Goal: Information Seeking & Learning: Compare options

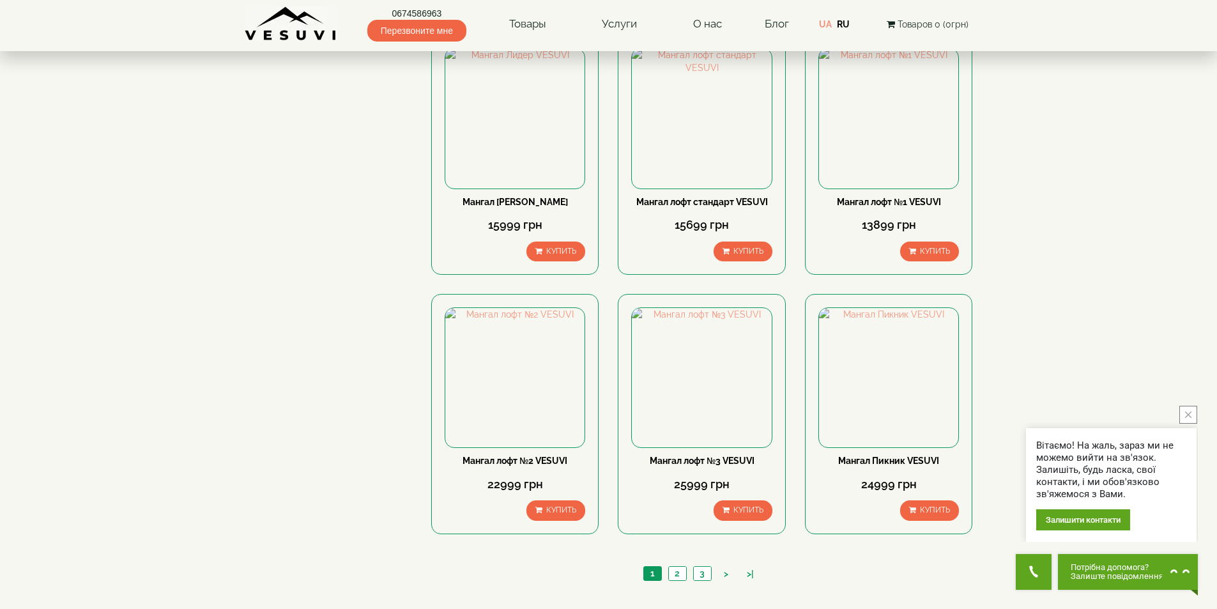
scroll to position [895, 0]
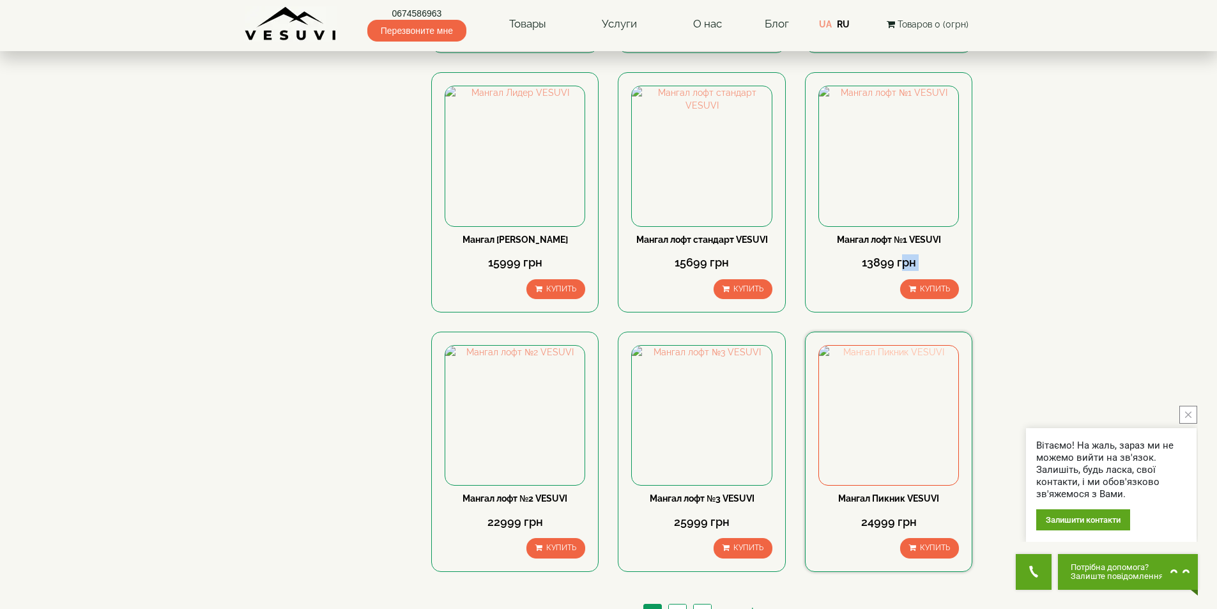
drag, startPoint x: 897, startPoint y: 282, endPoint x: 918, endPoint y: 365, distance: 85.9
click at [894, 312] on div "Мангал лофт №1 VESUVI 13899 грн Купить" at bounding box center [888, 192] width 167 height 240
click at [706, 173] on img at bounding box center [701, 155] width 139 height 139
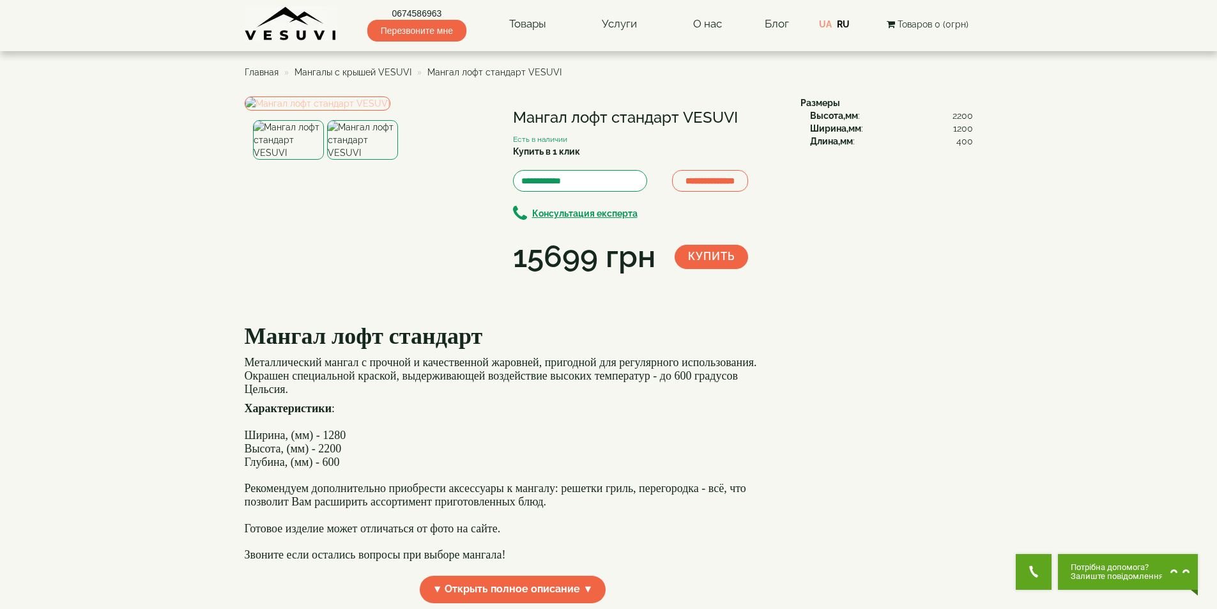
click at [376, 111] on img at bounding box center [318, 103] width 146 height 14
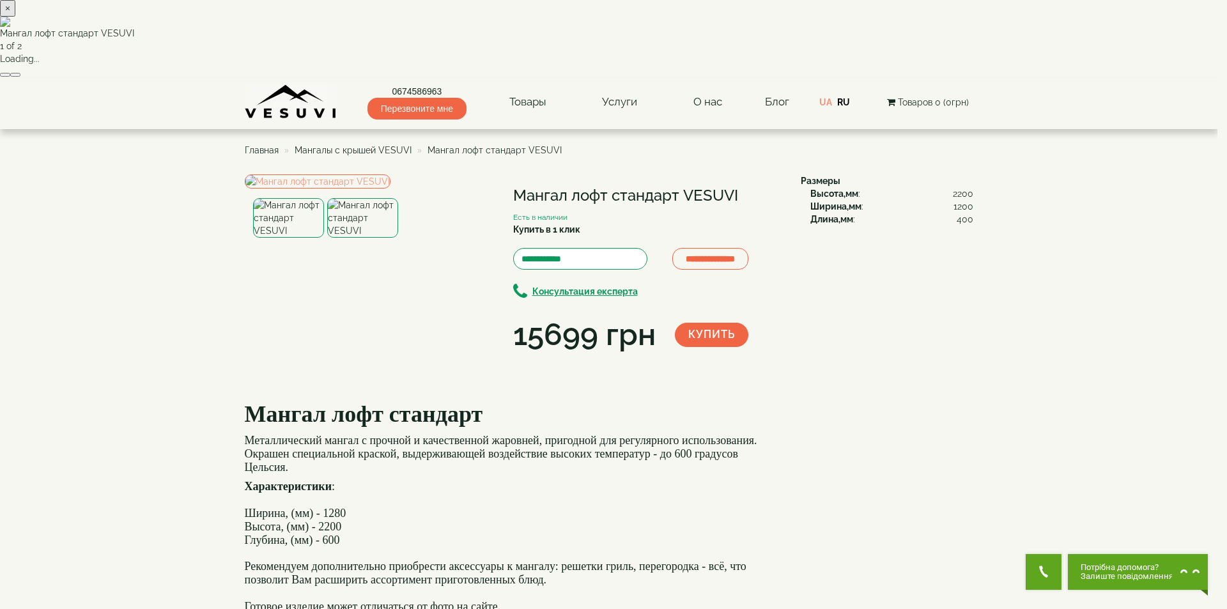
click at [20, 77] on button "button" at bounding box center [15, 75] width 10 height 4
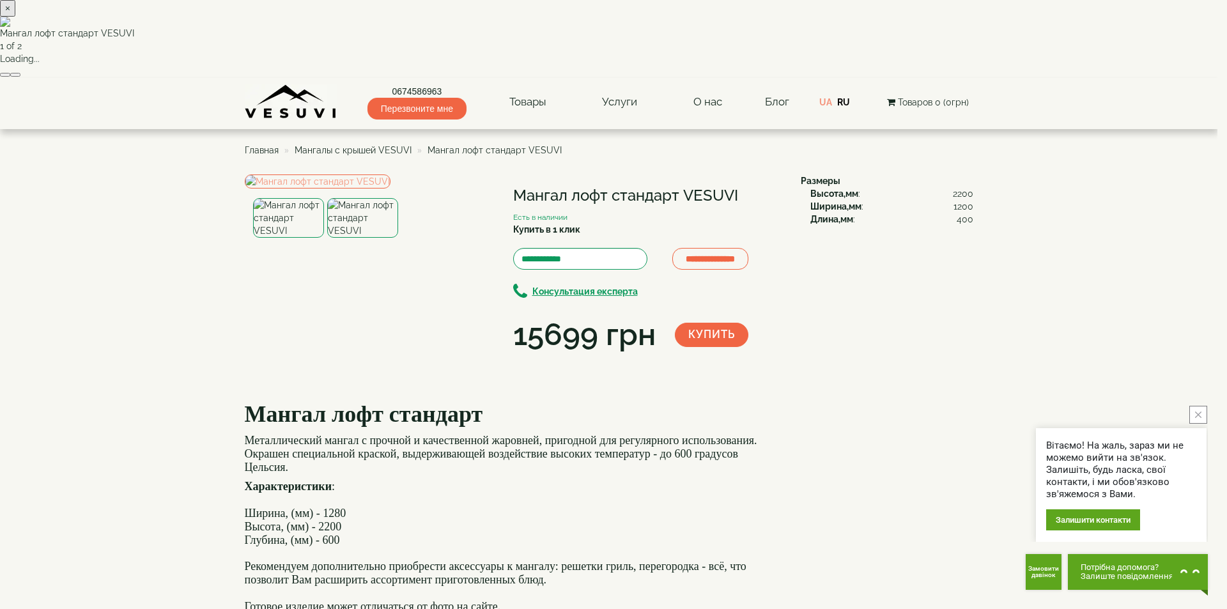
click at [15, 17] on button "×" at bounding box center [7, 8] width 15 height 17
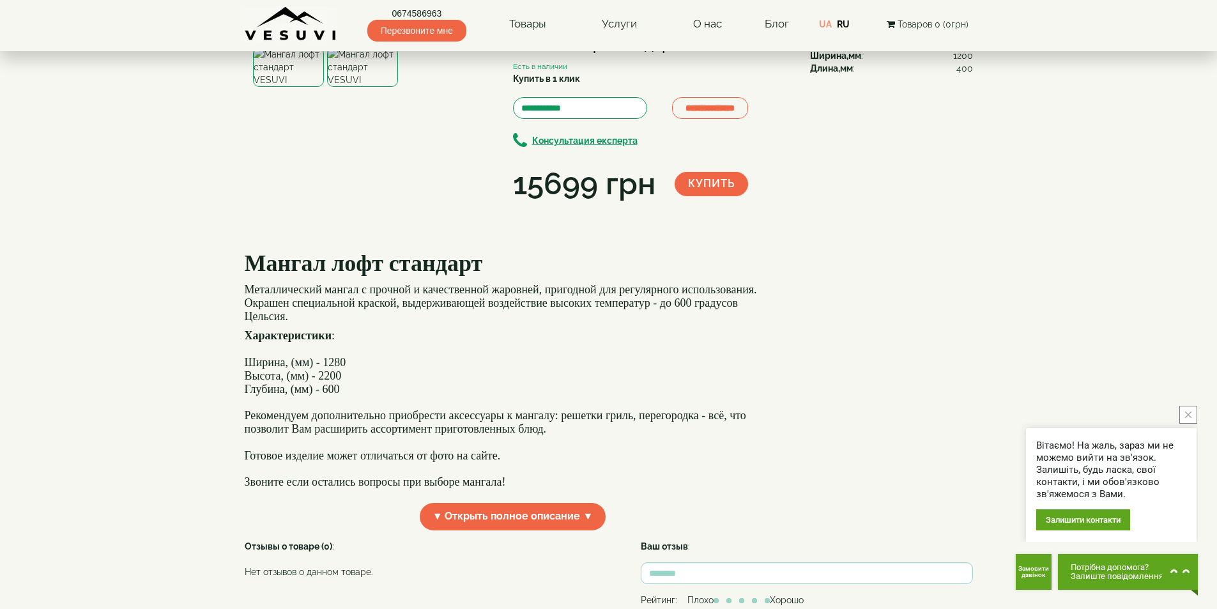
scroll to position [256, 0]
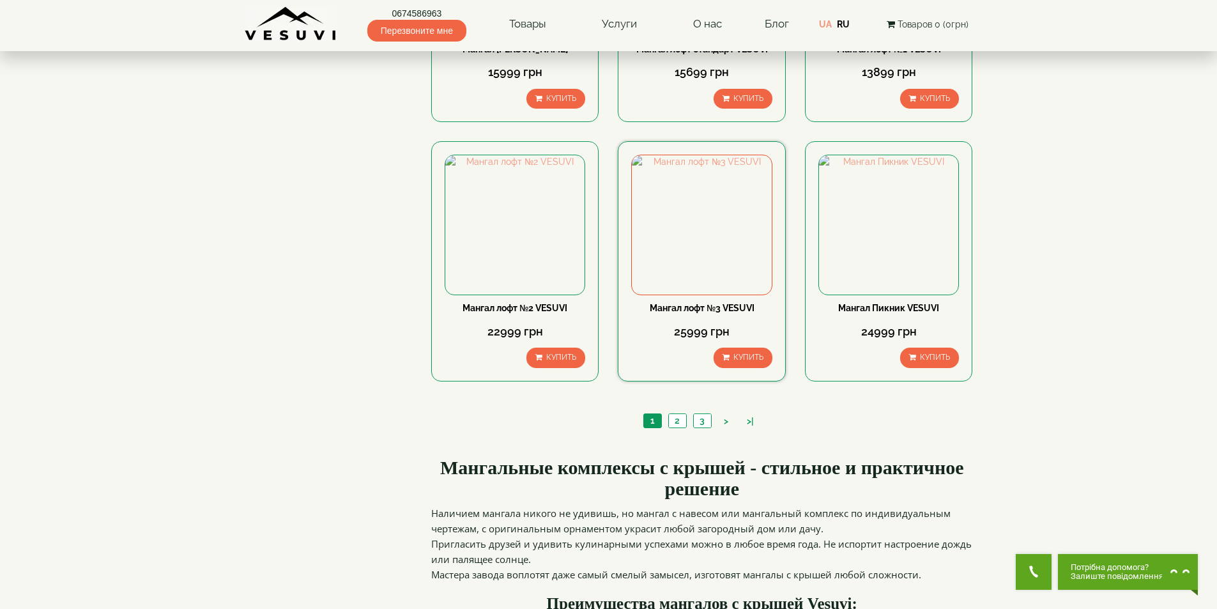
scroll to position [1086, 0]
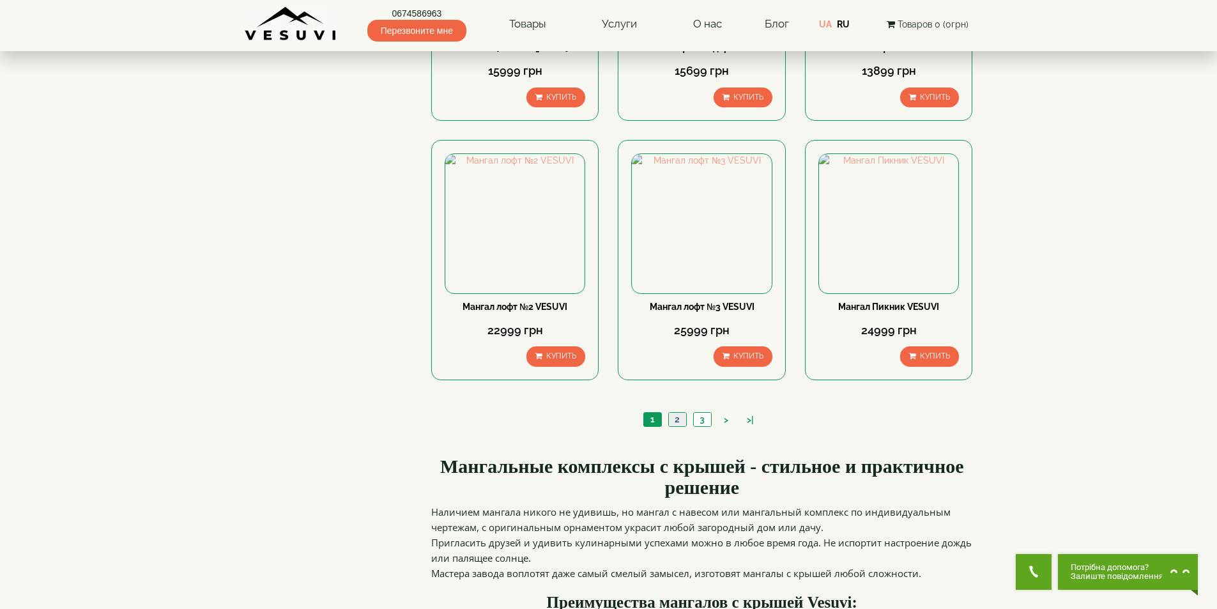
click at [674, 426] on link "2" at bounding box center [677, 419] width 18 height 13
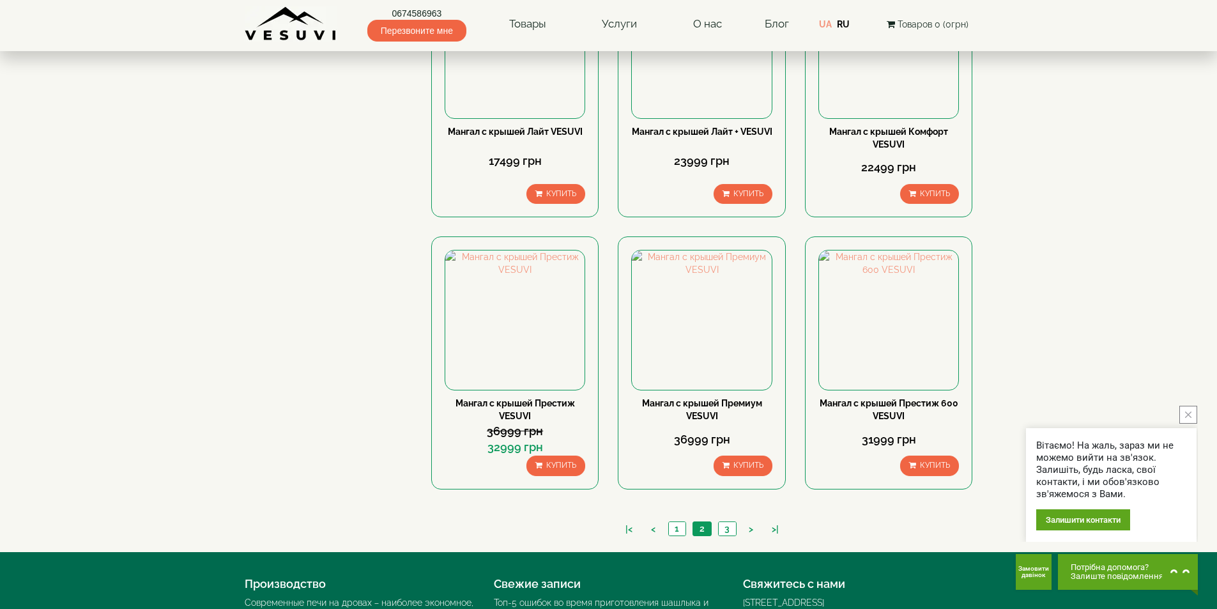
scroll to position [1086, 0]
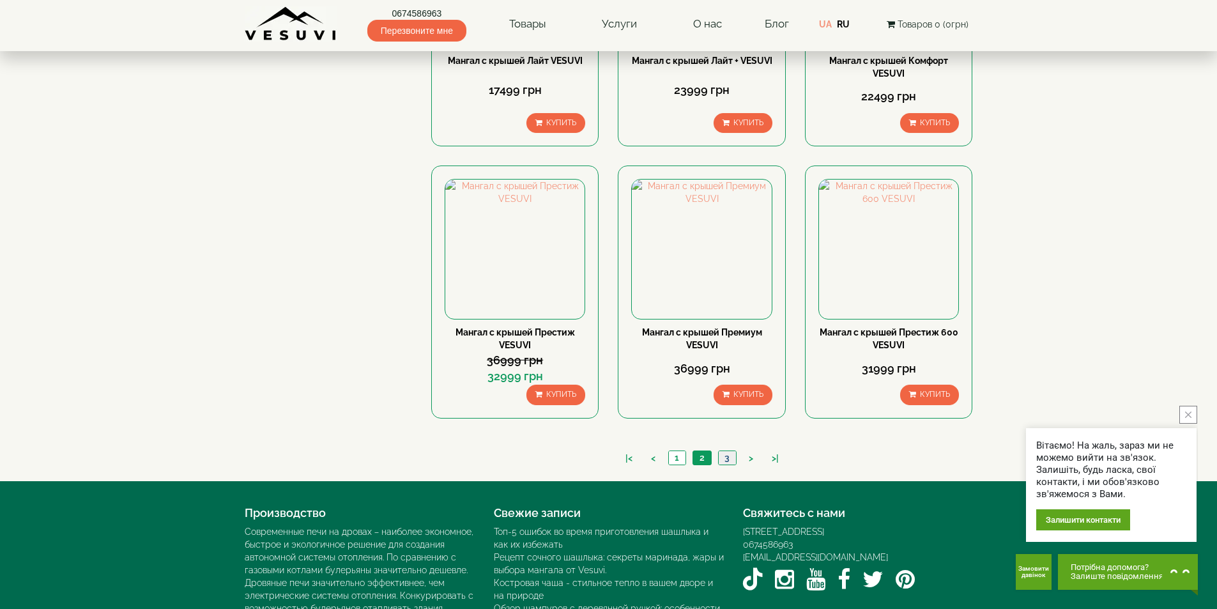
click at [732, 462] on link "3" at bounding box center [727, 457] width 18 height 13
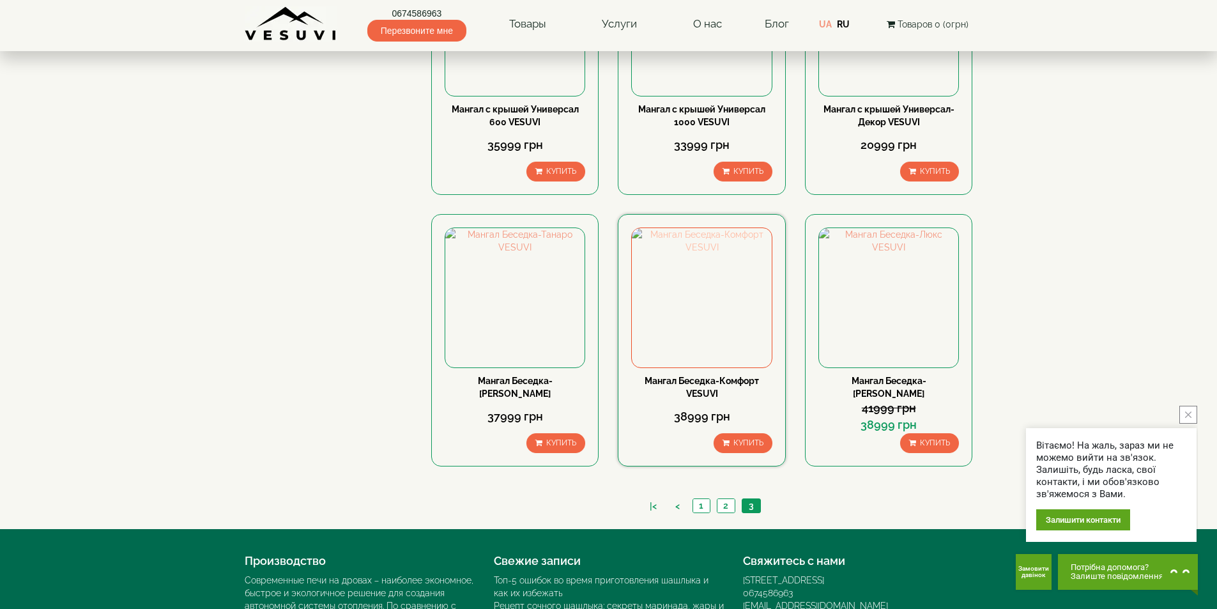
scroll to position [511, 0]
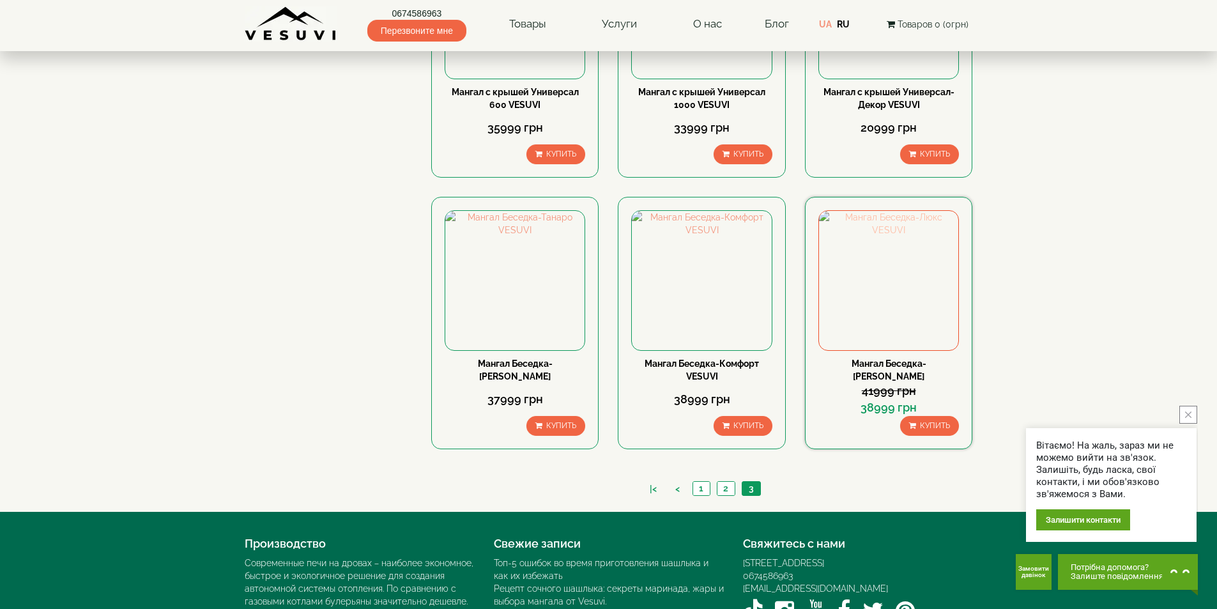
click at [902, 307] on img at bounding box center [888, 280] width 139 height 139
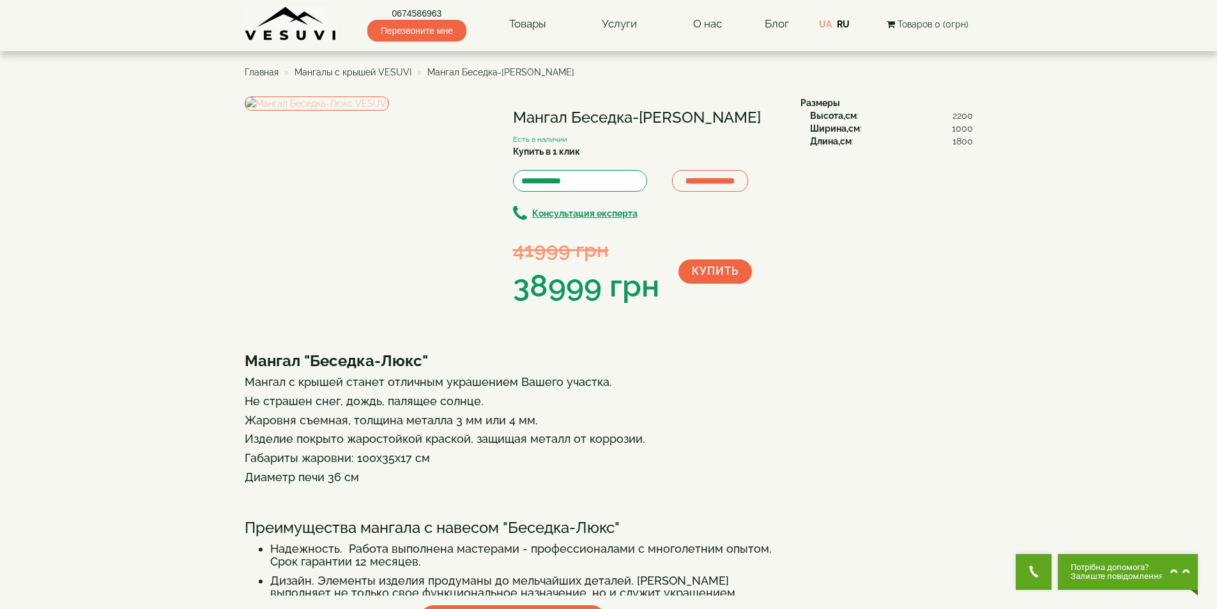
click at [346, 111] on img at bounding box center [317, 103] width 144 height 14
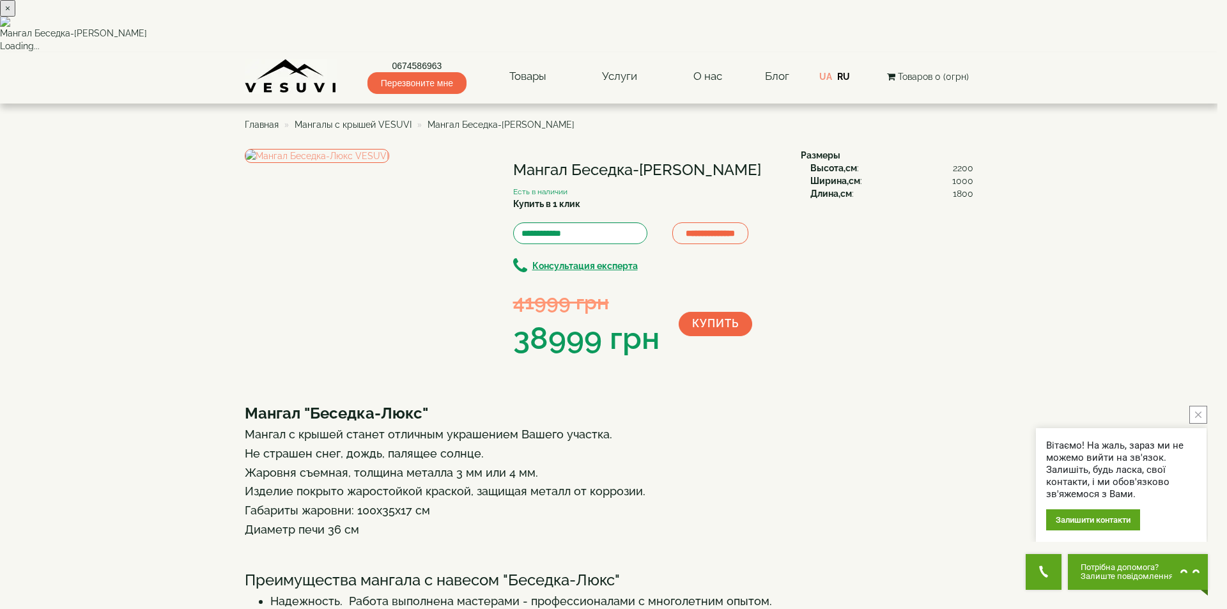
click at [15, 17] on button "×" at bounding box center [7, 8] width 15 height 17
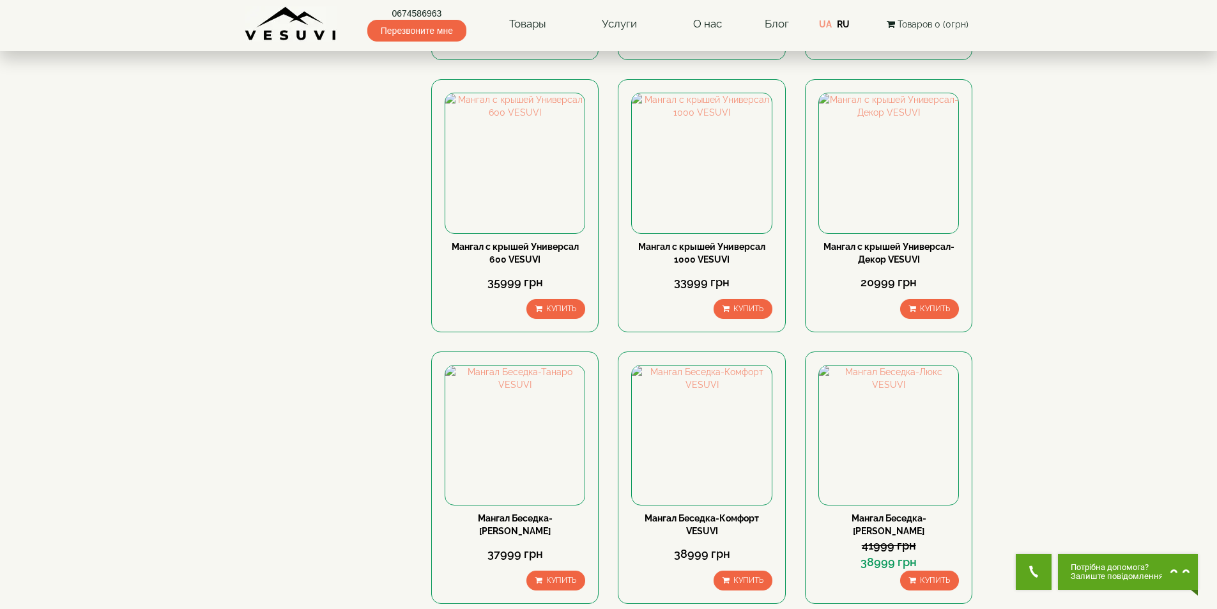
scroll to position [320, 0]
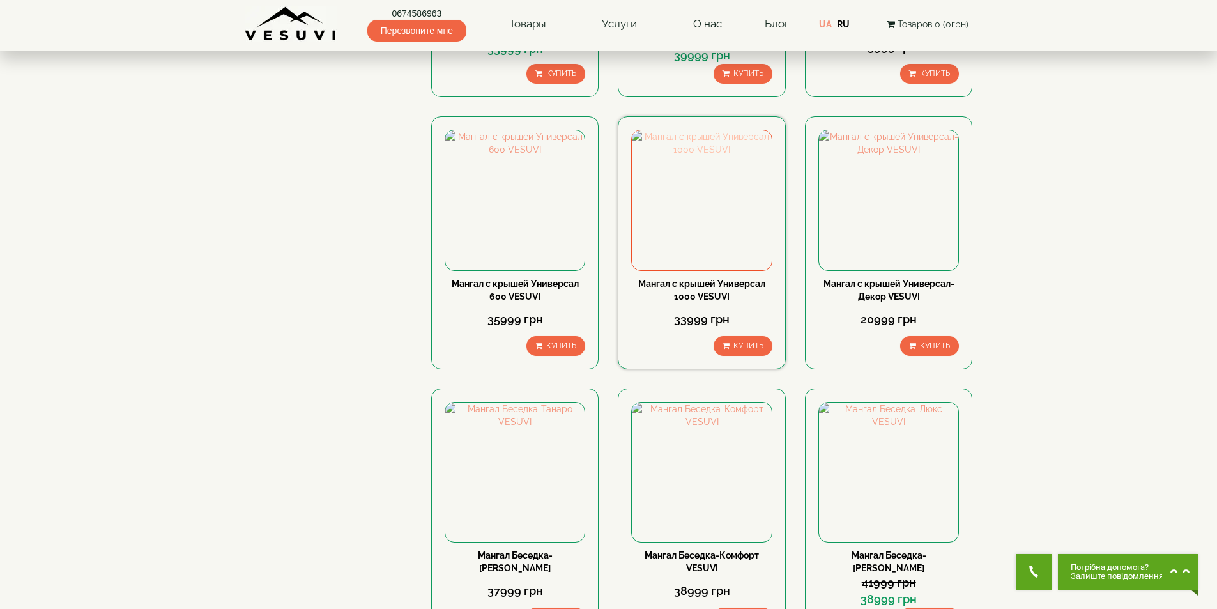
click at [701, 229] on img at bounding box center [701, 199] width 139 height 139
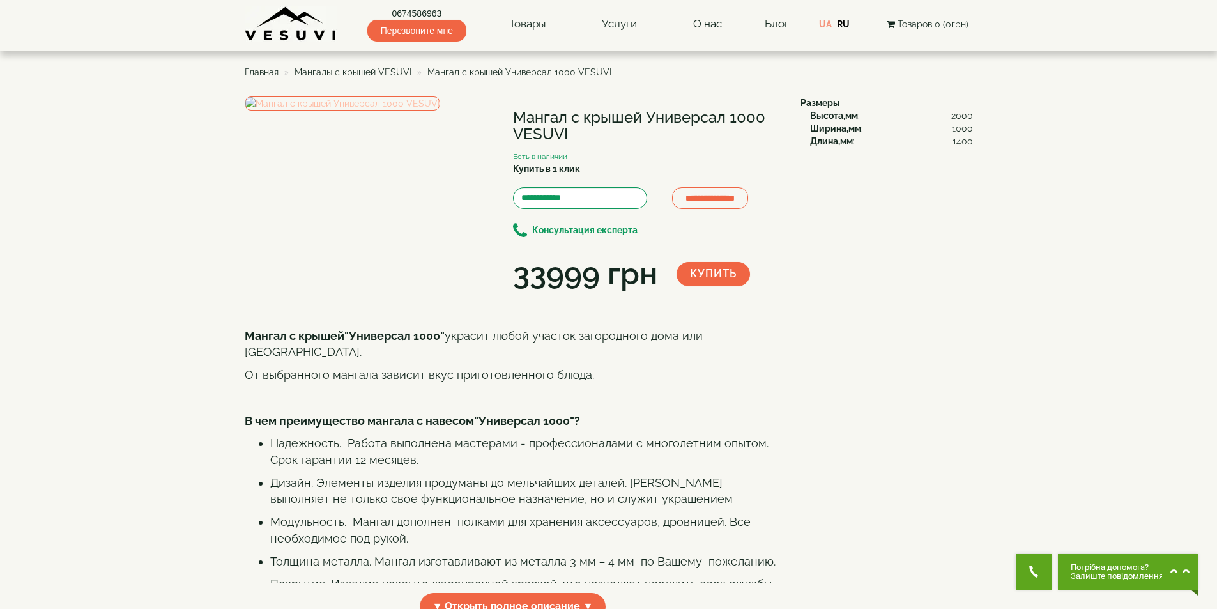
click at [440, 111] on img at bounding box center [343, 103] width 196 height 14
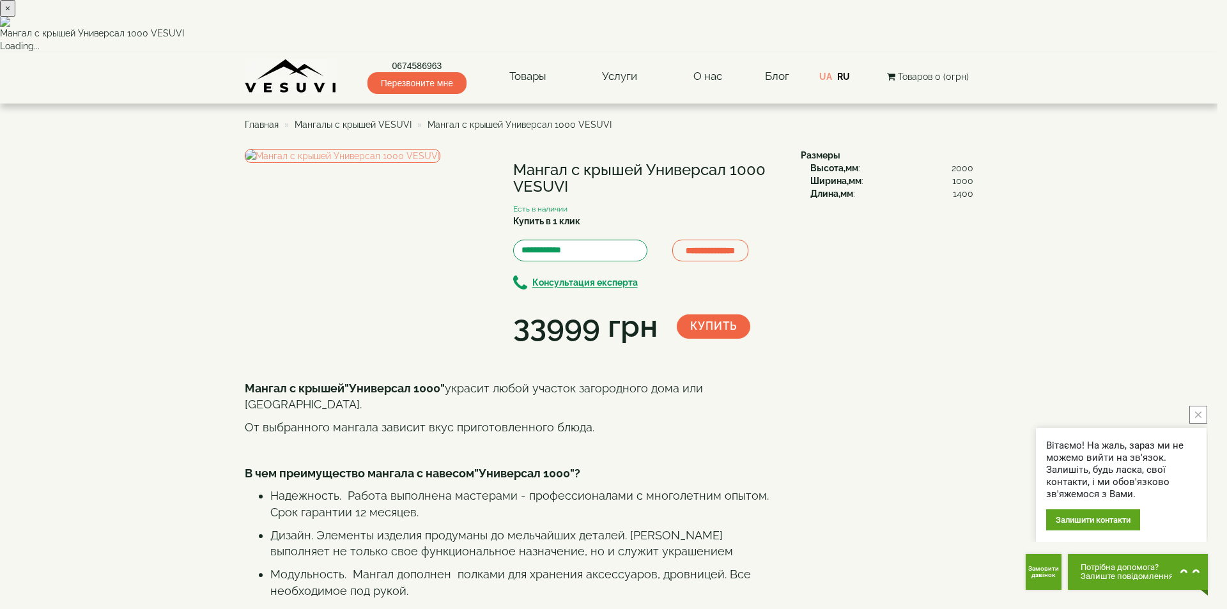
click at [15, 17] on button "×" at bounding box center [7, 8] width 15 height 17
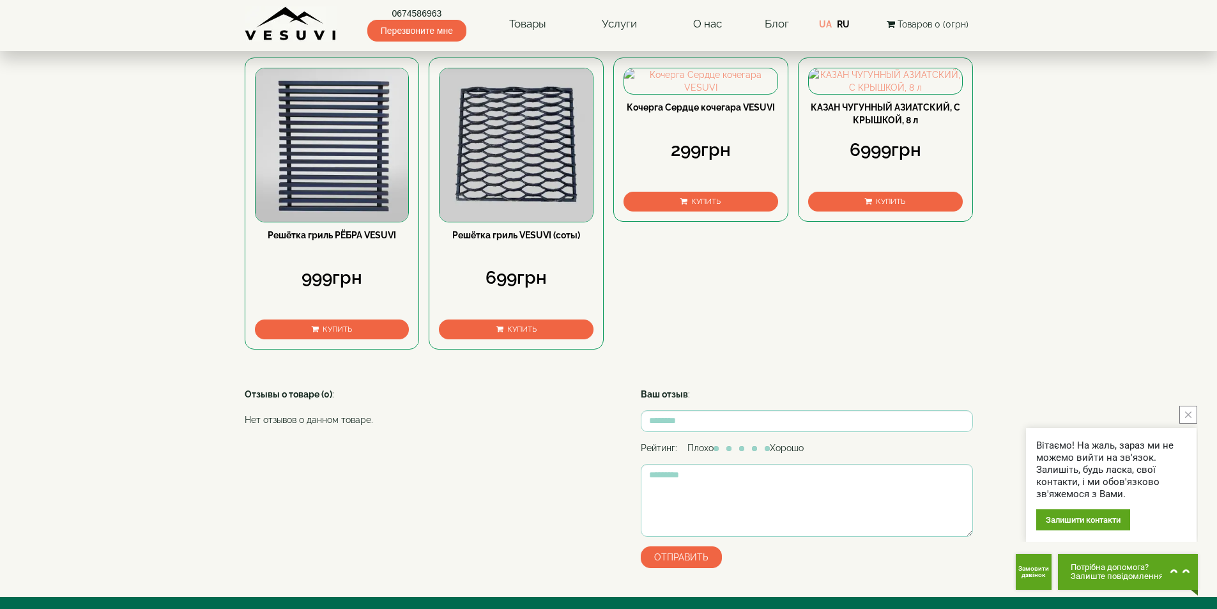
scroll to position [383, 0]
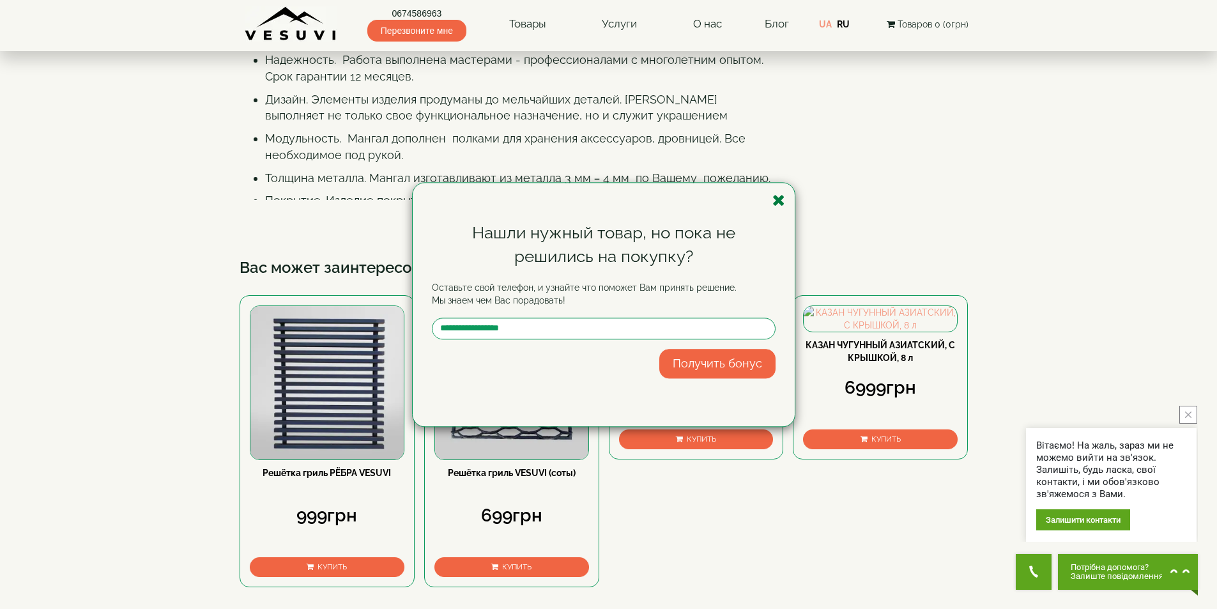
click at [783, 204] on icon "button" at bounding box center [779, 200] width 13 height 16
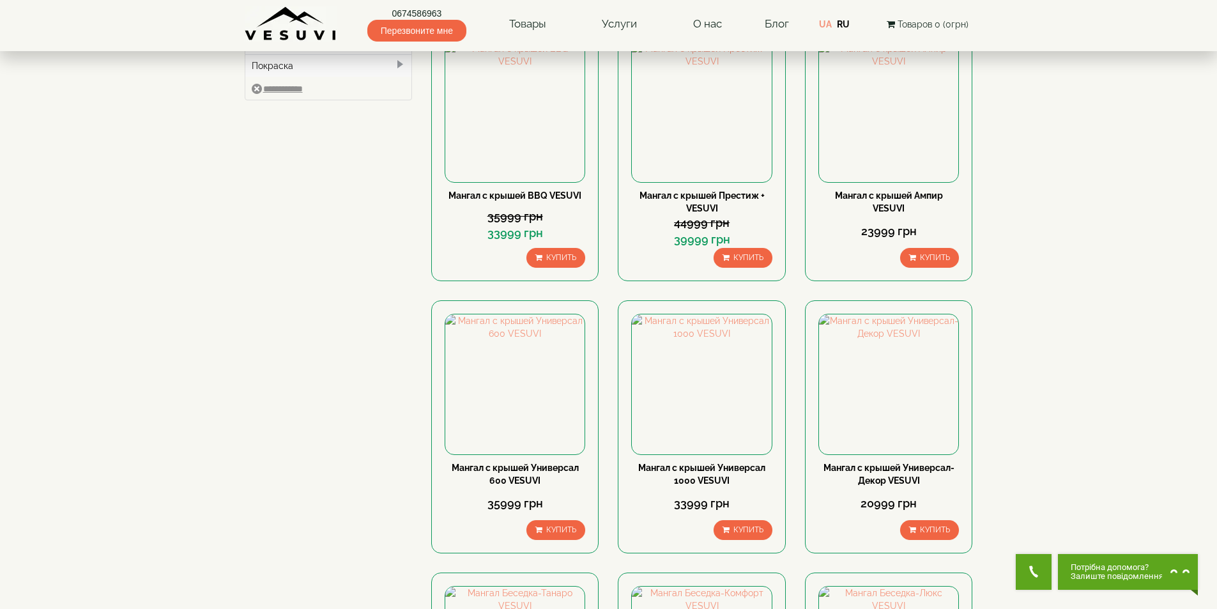
scroll to position [128, 0]
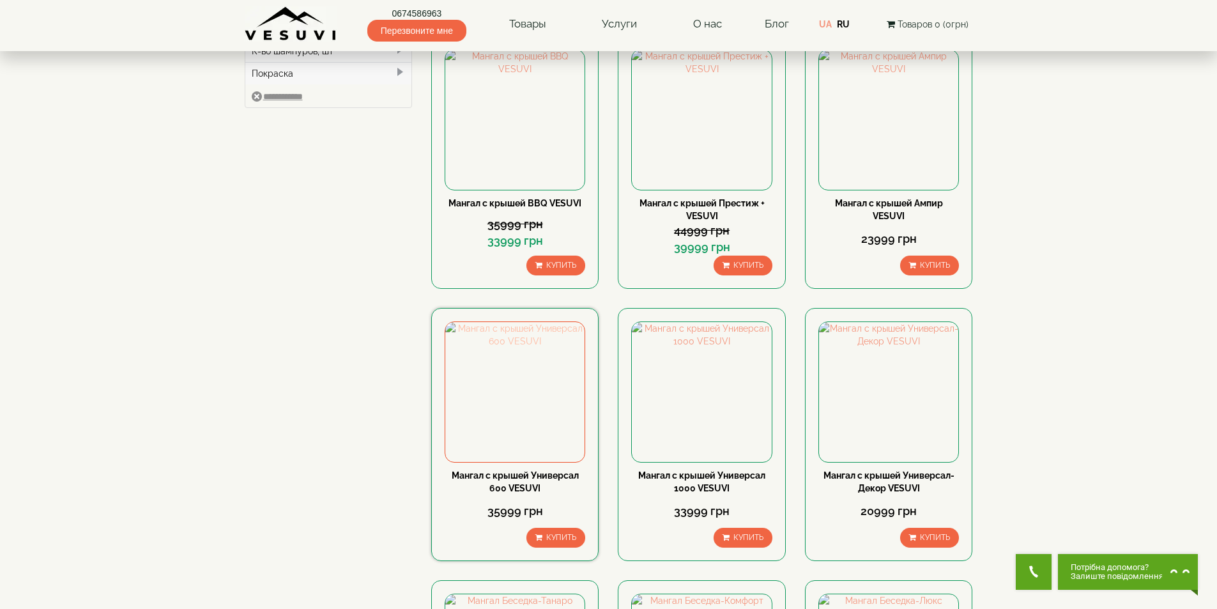
click at [511, 419] on img at bounding box center [514, 391] width 139 height 139
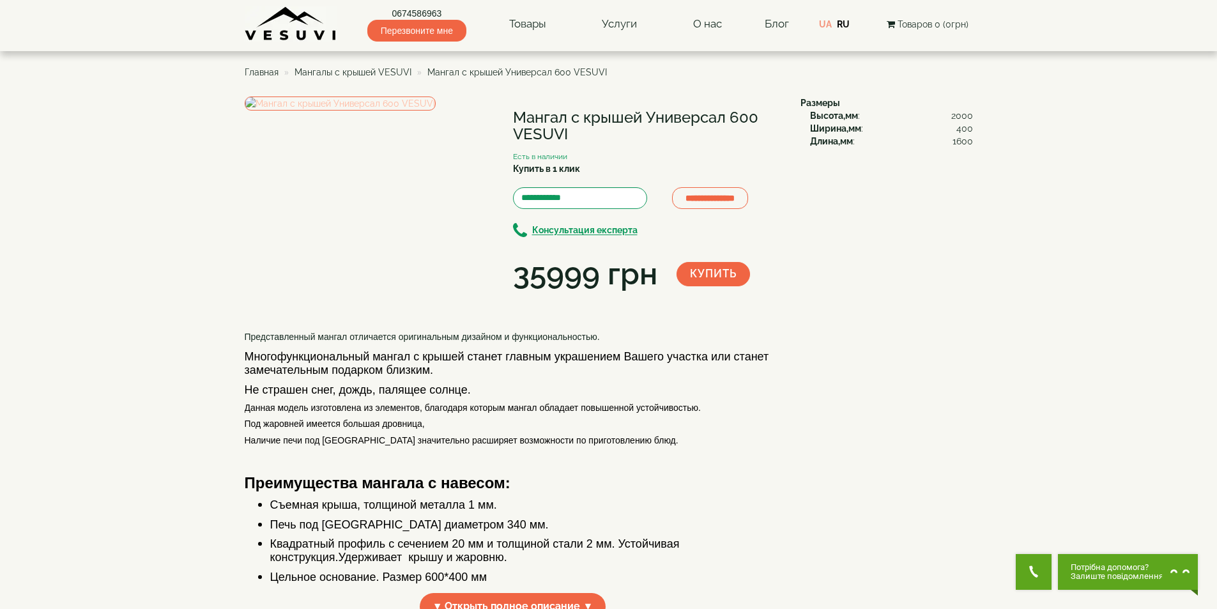
click at [424, 111] on img at bounding box center [340, 103] width 191 height 14
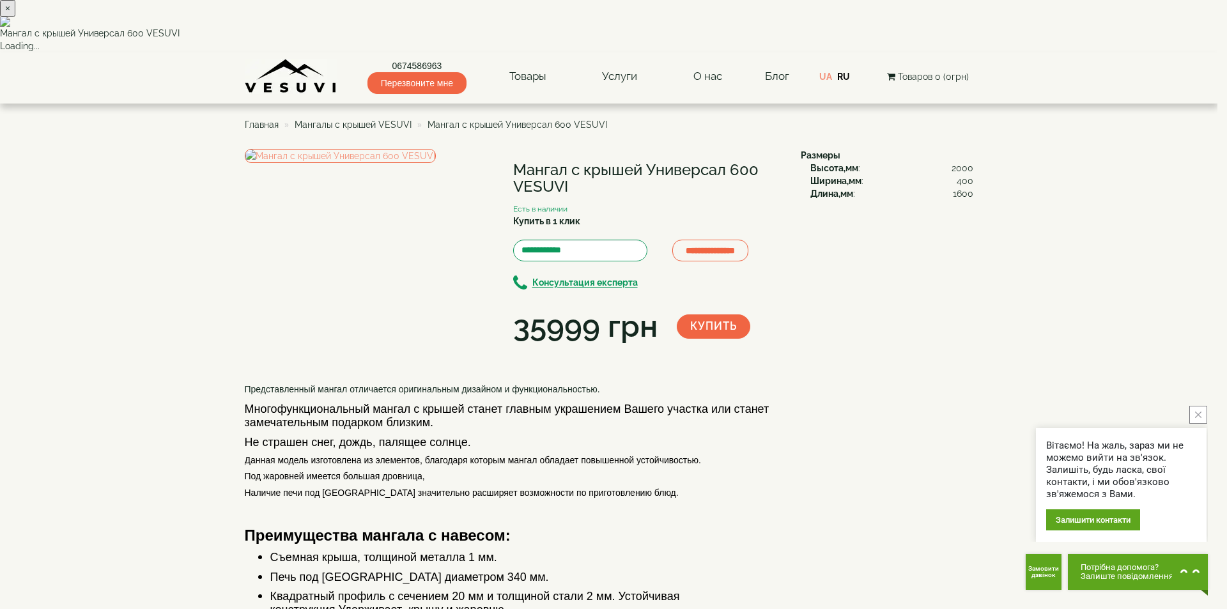
click at [15, 17] on button "×" at bounding box center [7, 8] width 15 height 17
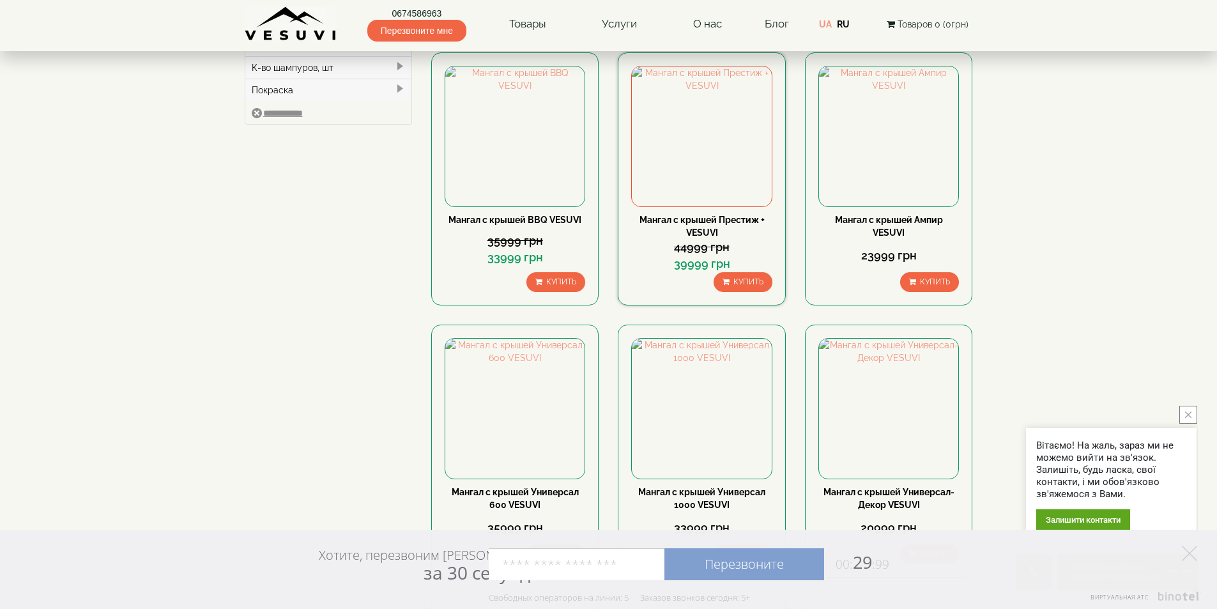
scroll to position [320, 0]
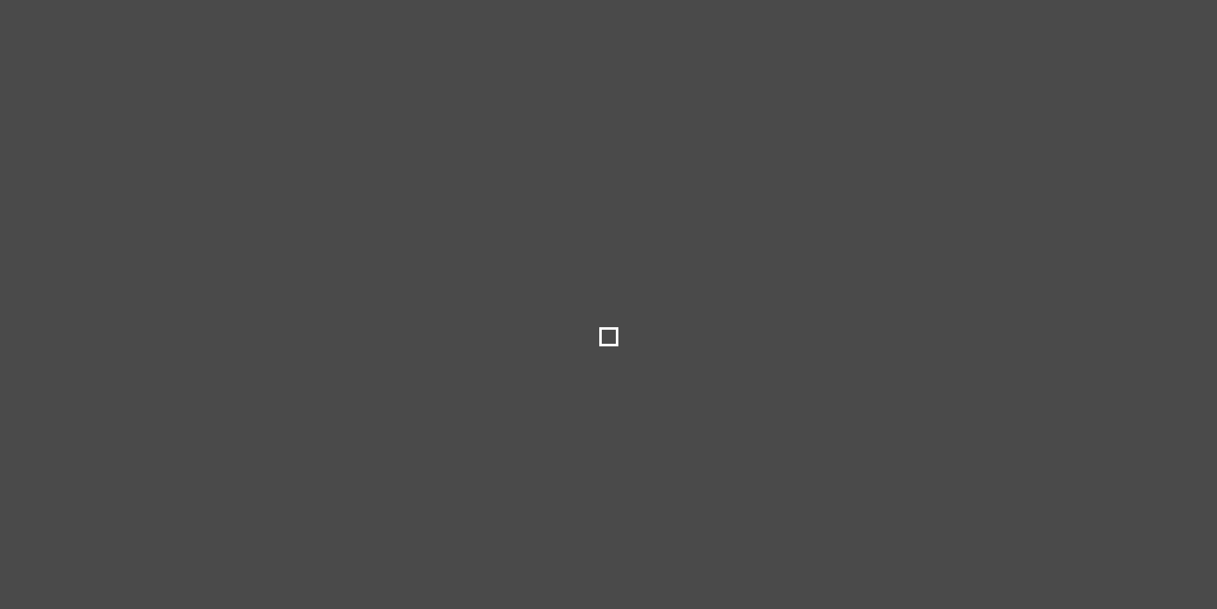
select select
